Goal: Information Seeking & Learning: Learn about a topic

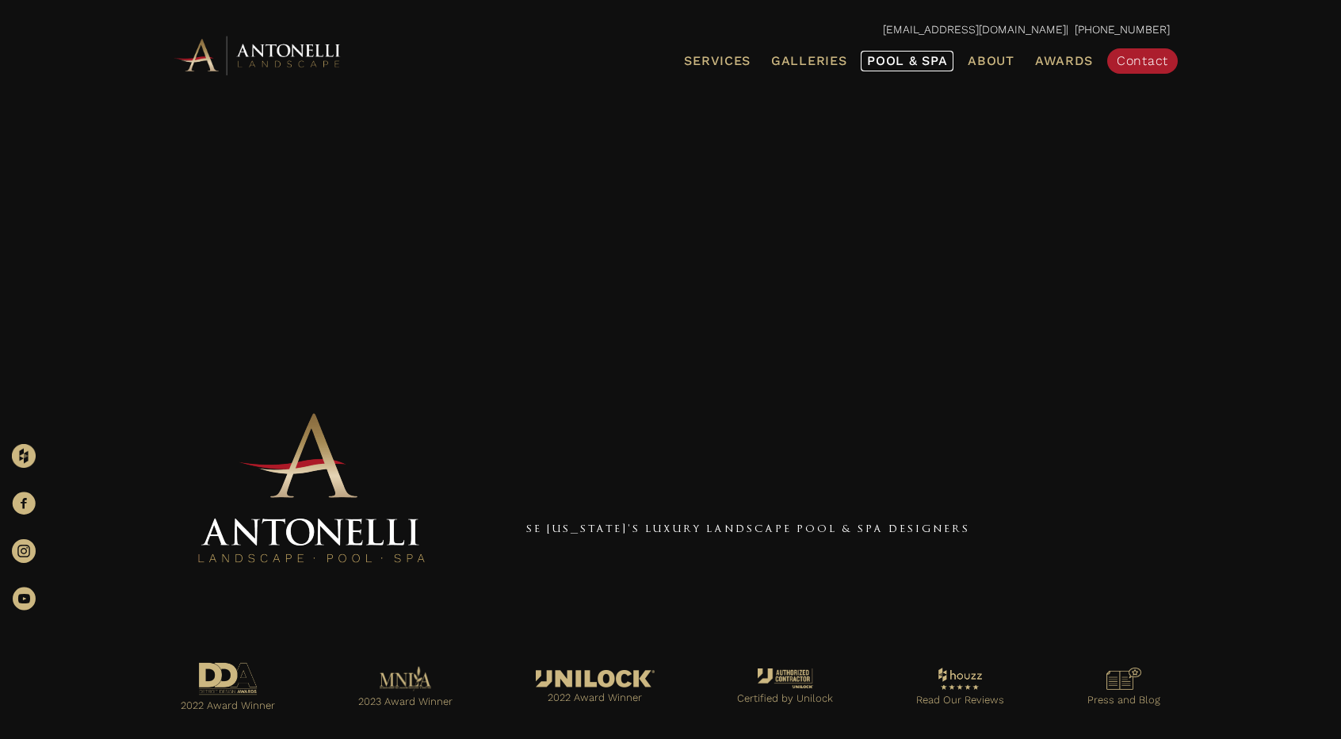
click at [888, 59] on span "Pool & Spa" at bounding box center [907, 60] width 80 height 15
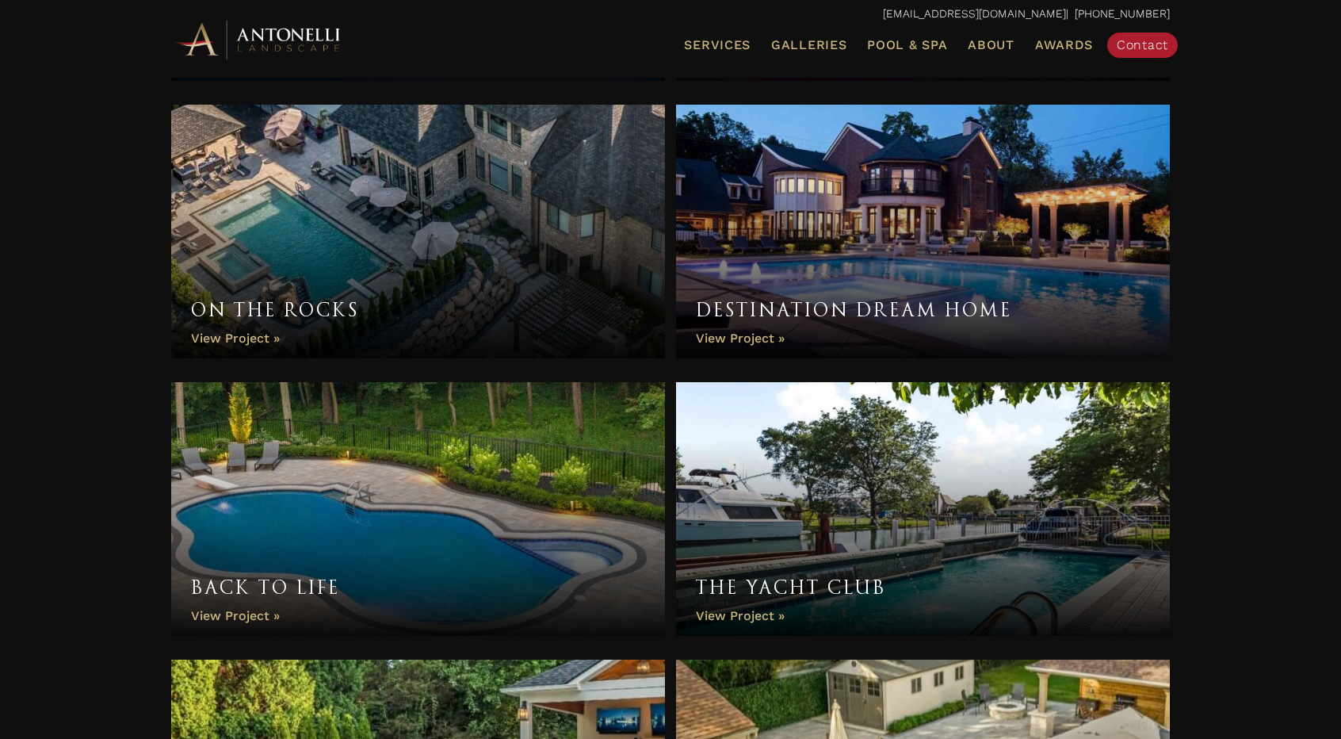
scroll to position [2775, 0]
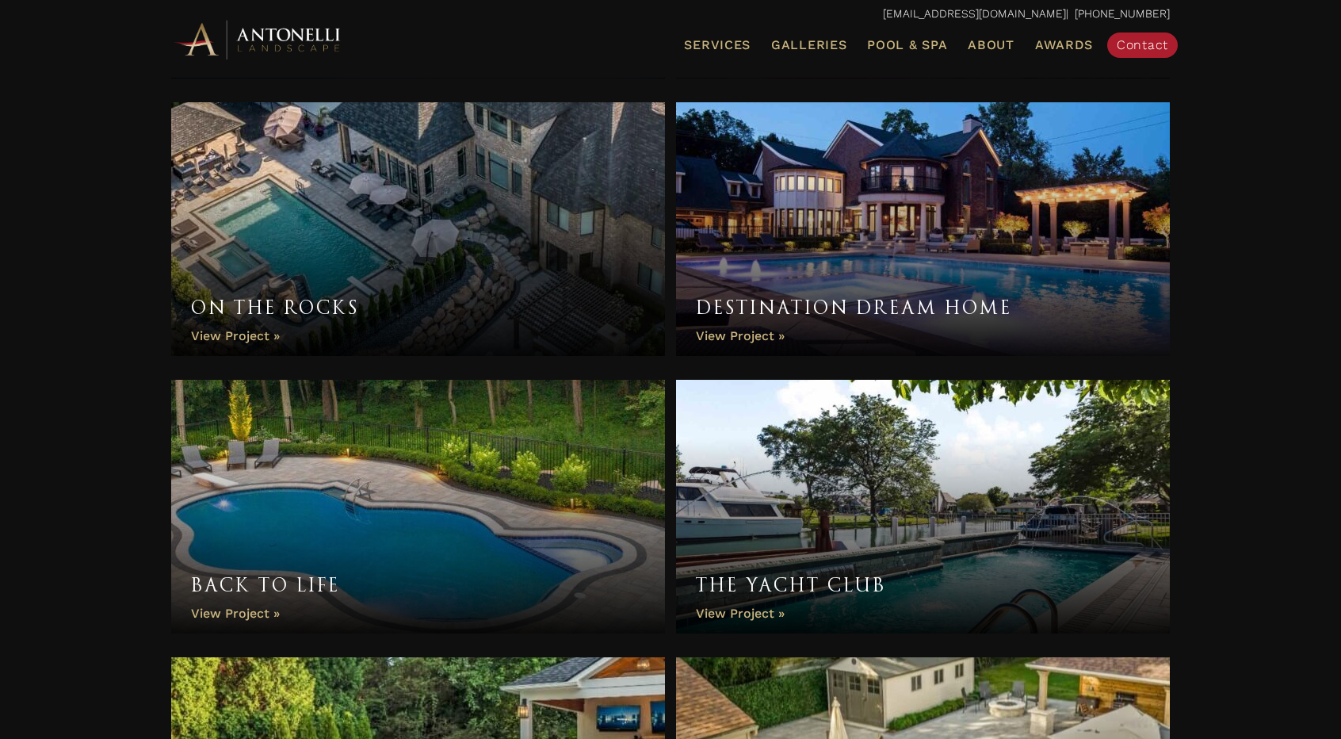
click at [256, 331] on link "On the Rocks" at bounding box center [418, 229] width 494 height 254
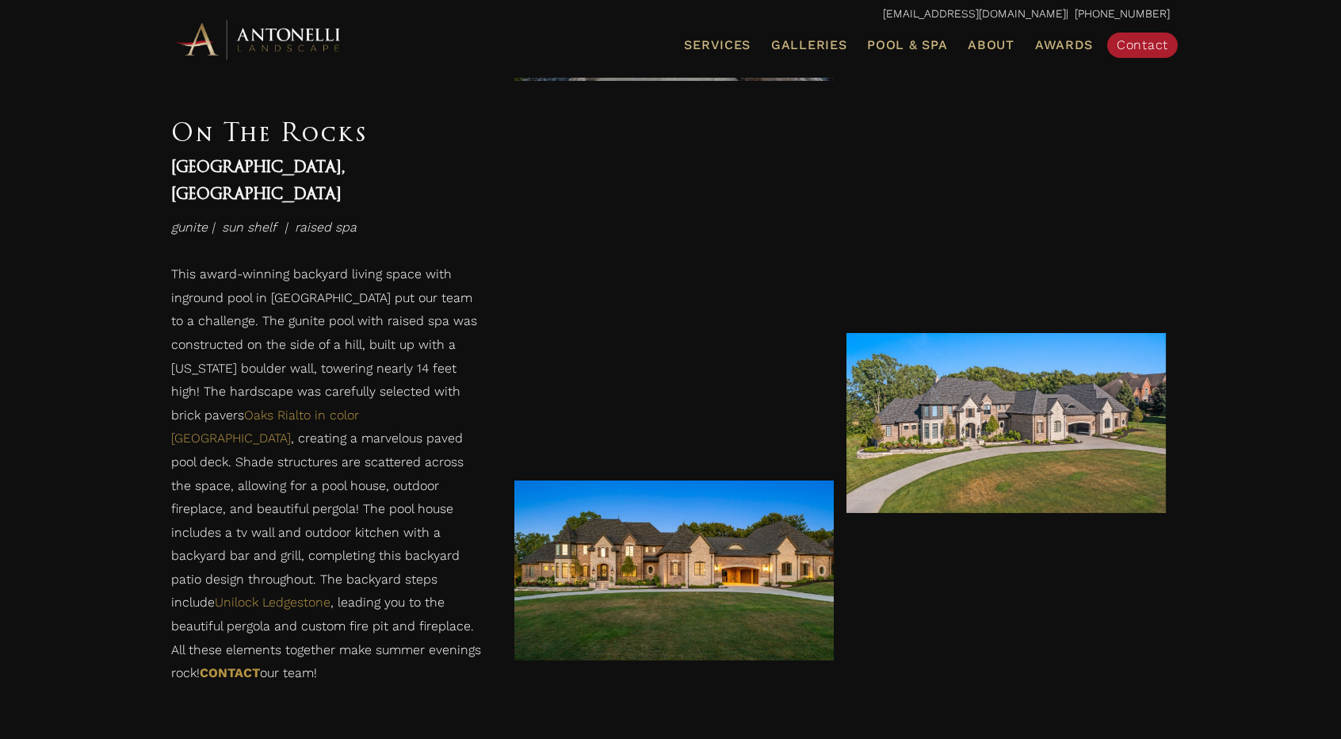
scroll to position [3062, 0]
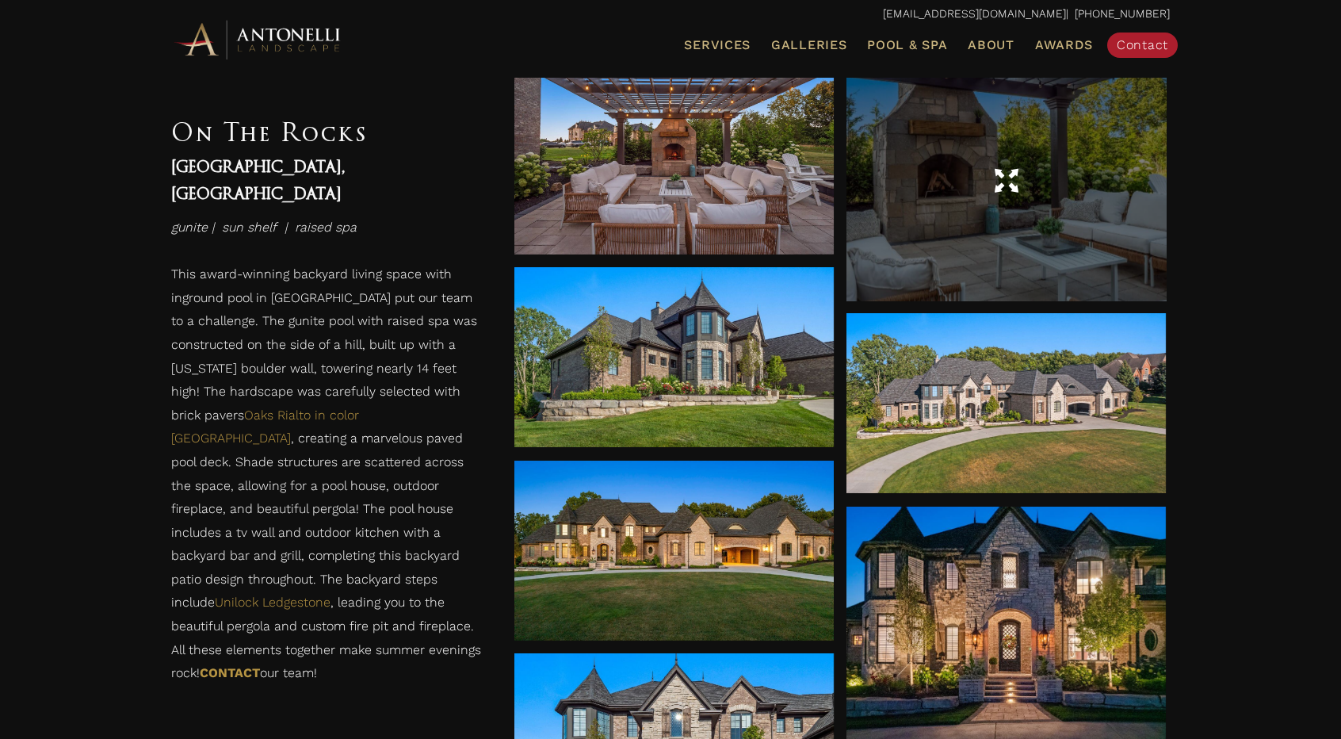
click at [994, 230] on div at bounding box center [1006, 180] width 319 height 239
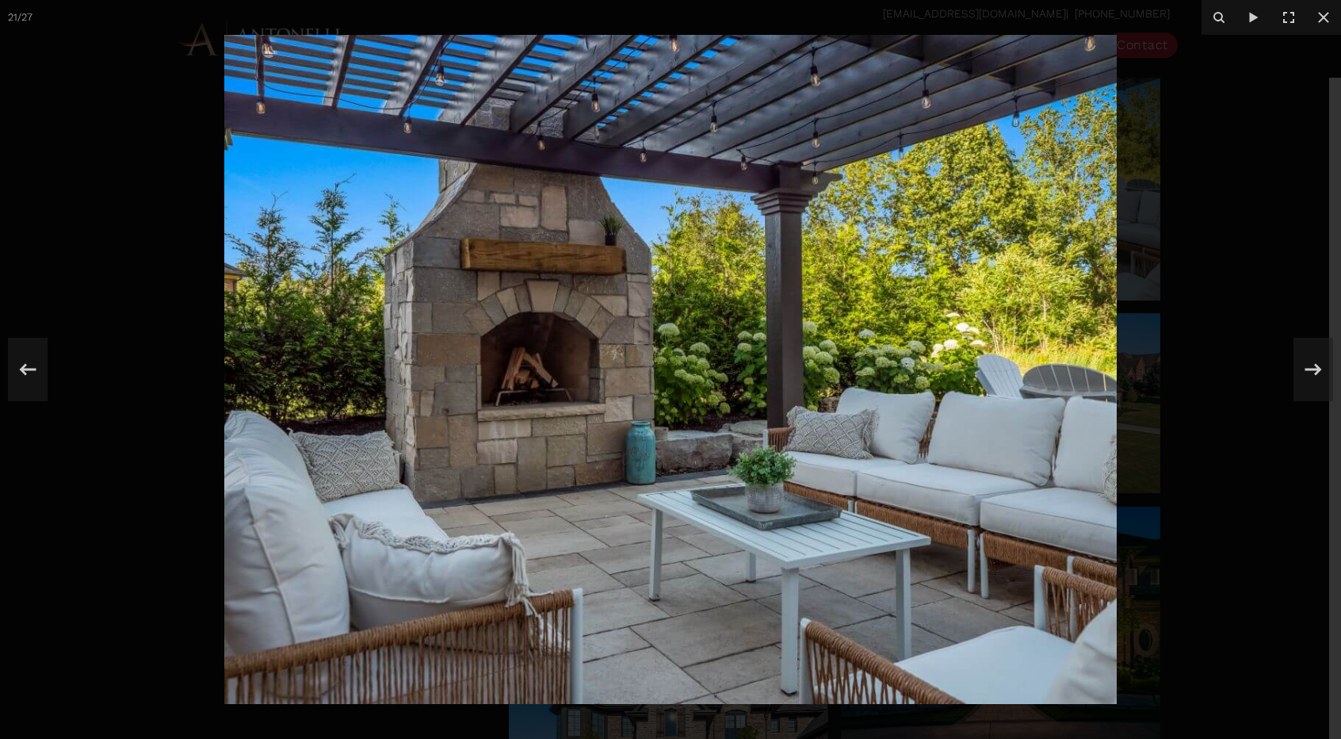
click at [1159, 308] on div at bounding box center [670, 369] width 1341 height 739
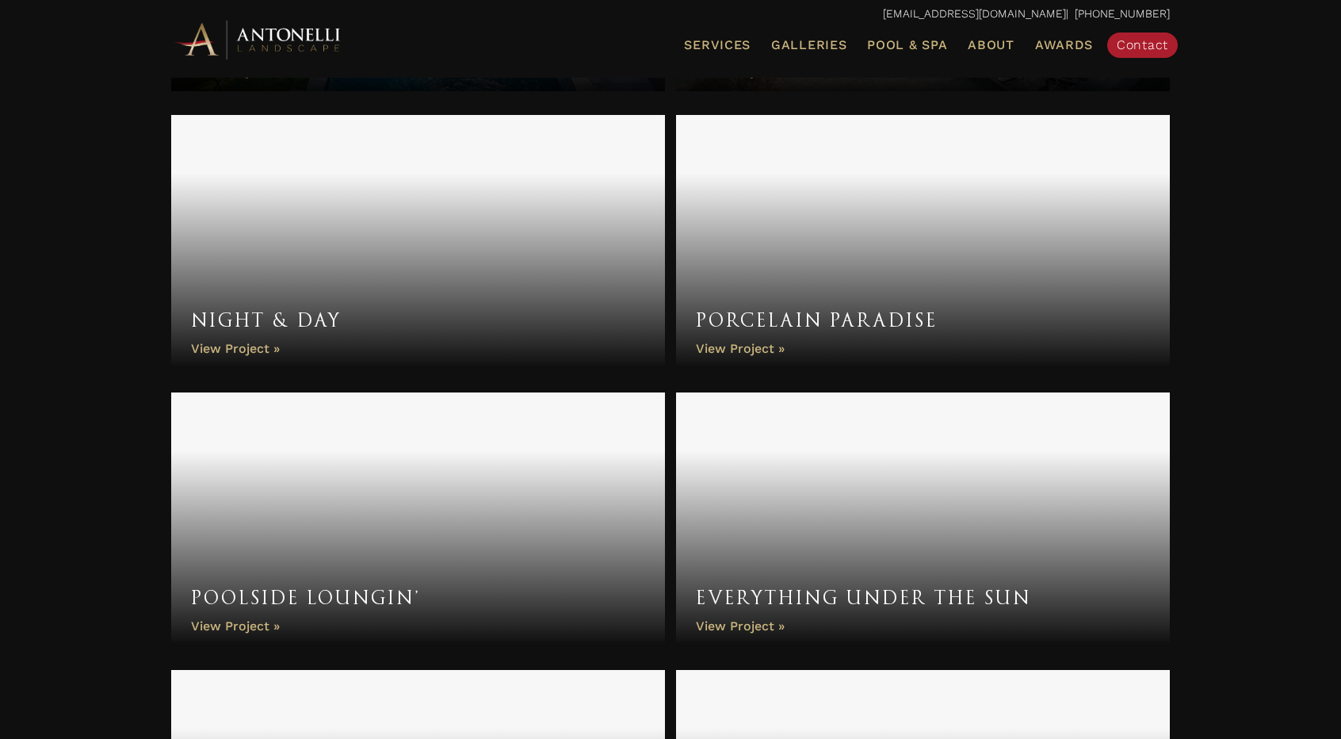
scroll to position [5549, 0]
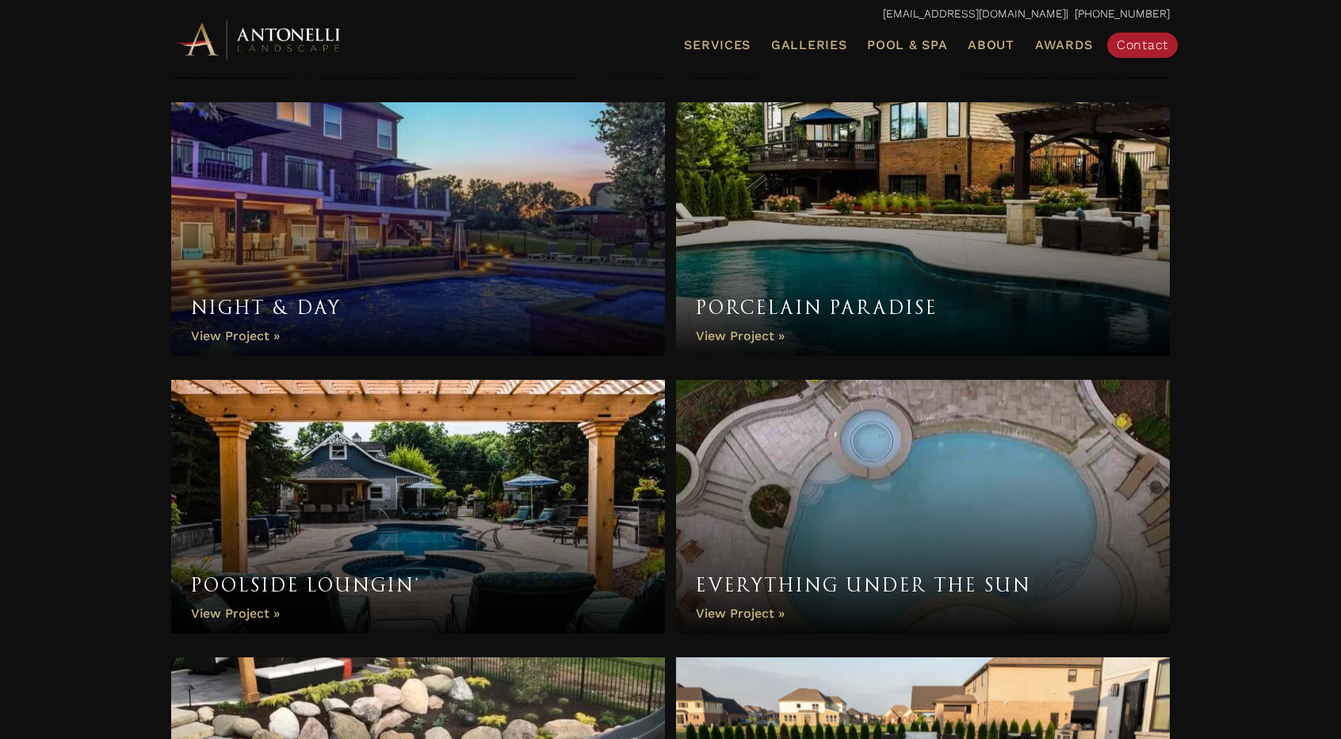
click at [1017, 229] on link "Porcelain Paradise" at bounding box center [923, 229] width 494 height 254
click at [737, 343] on link "Porcelain Paradise" at bounding box center [923, 229] width 494 height 254
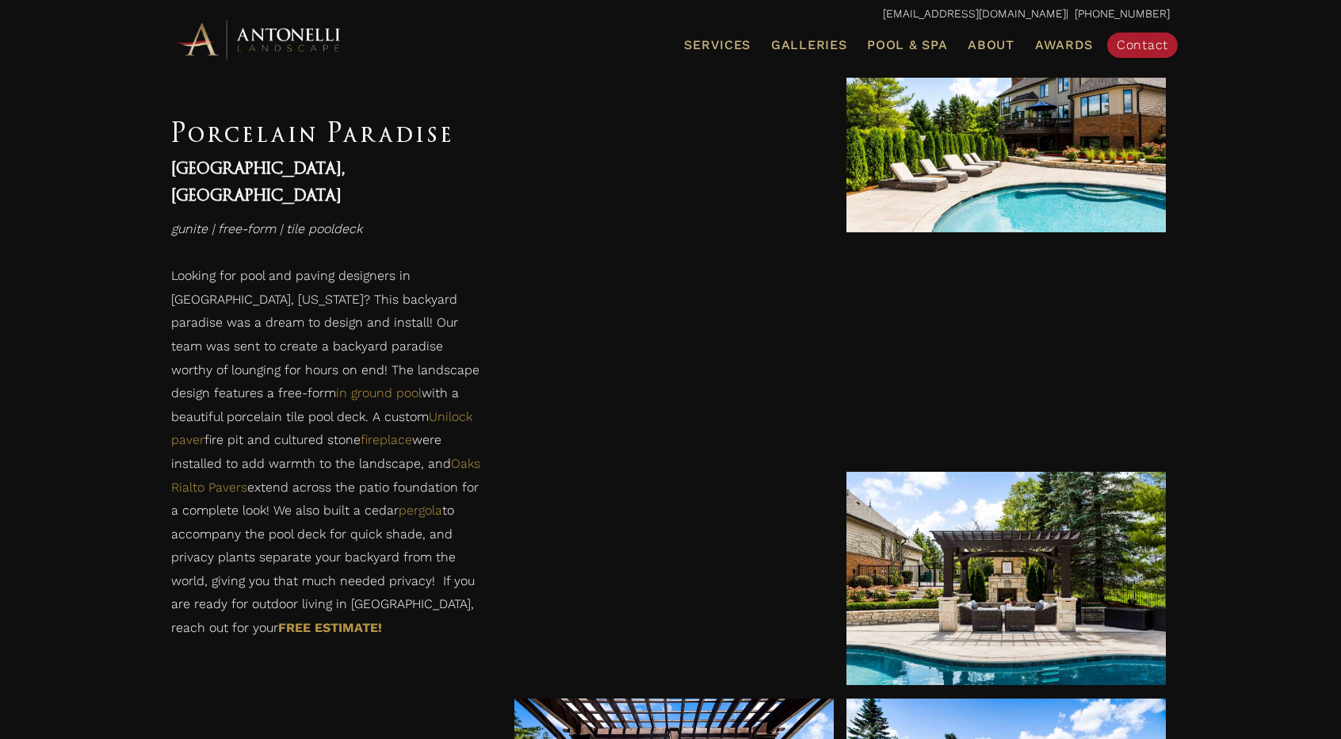
scroll to position [951, 0]
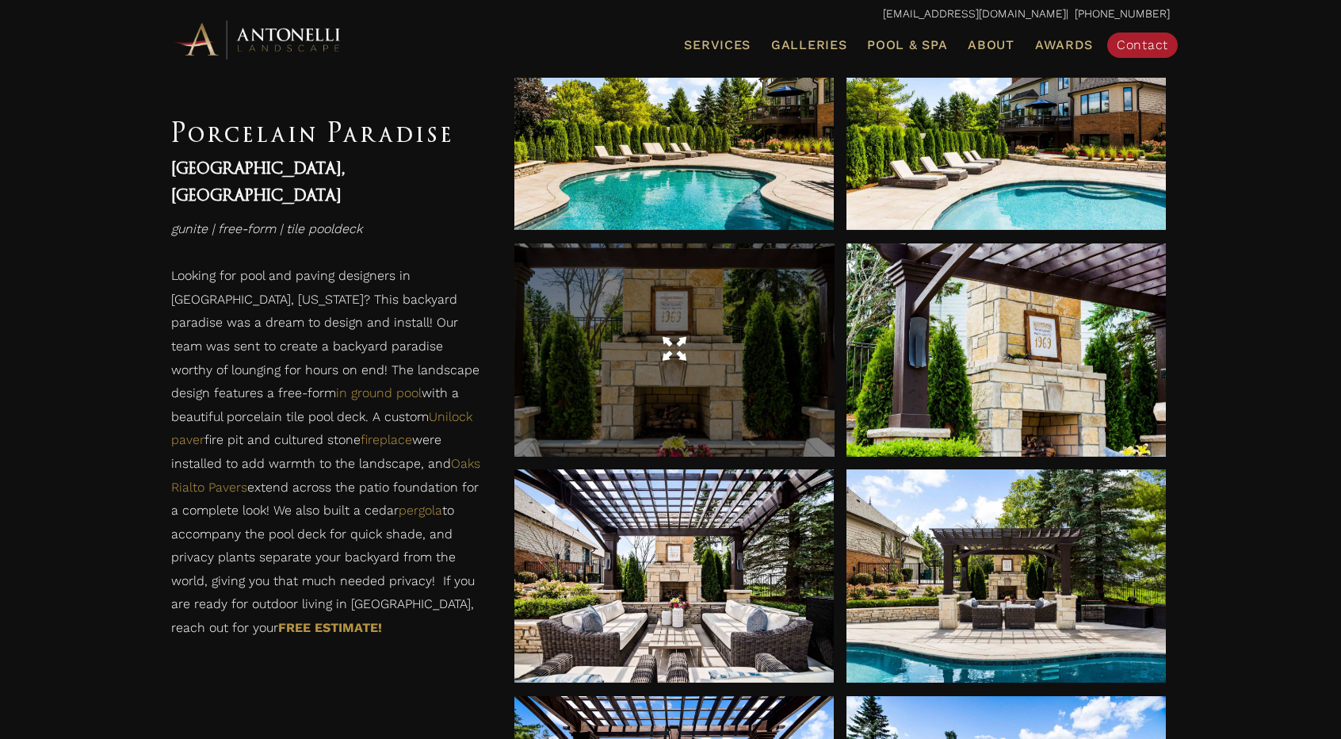
click at [737, 391] on div at bounding box center [673, 349] width 319 height 213
